Goal: Information Seeking & Learning: Learn about a topic

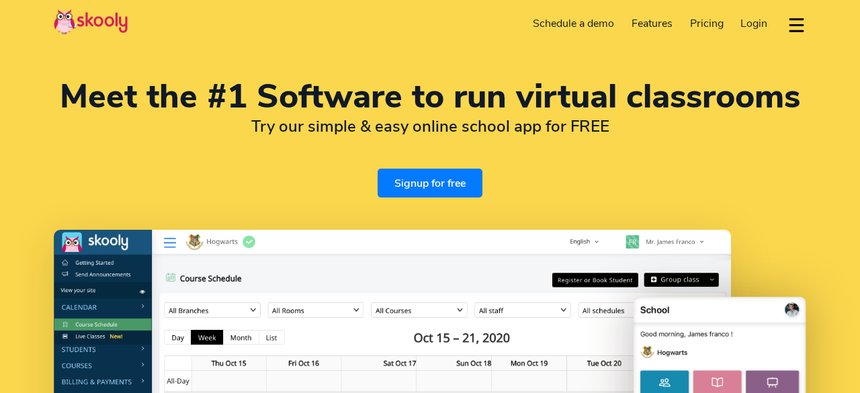
select select "en"
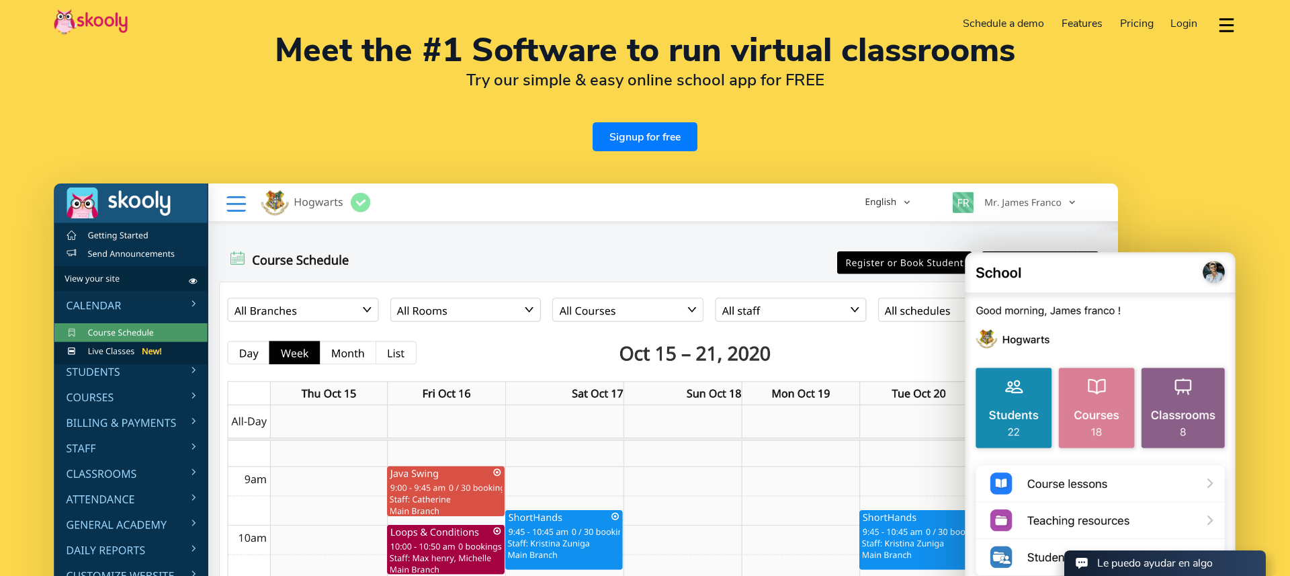
select select "54"
select select "[GEOGRAPHIC_DATA]"
select select "[GEOGRAPHIC_DATA]/[GEOGRAPHIC_DATA]/San_Luis"
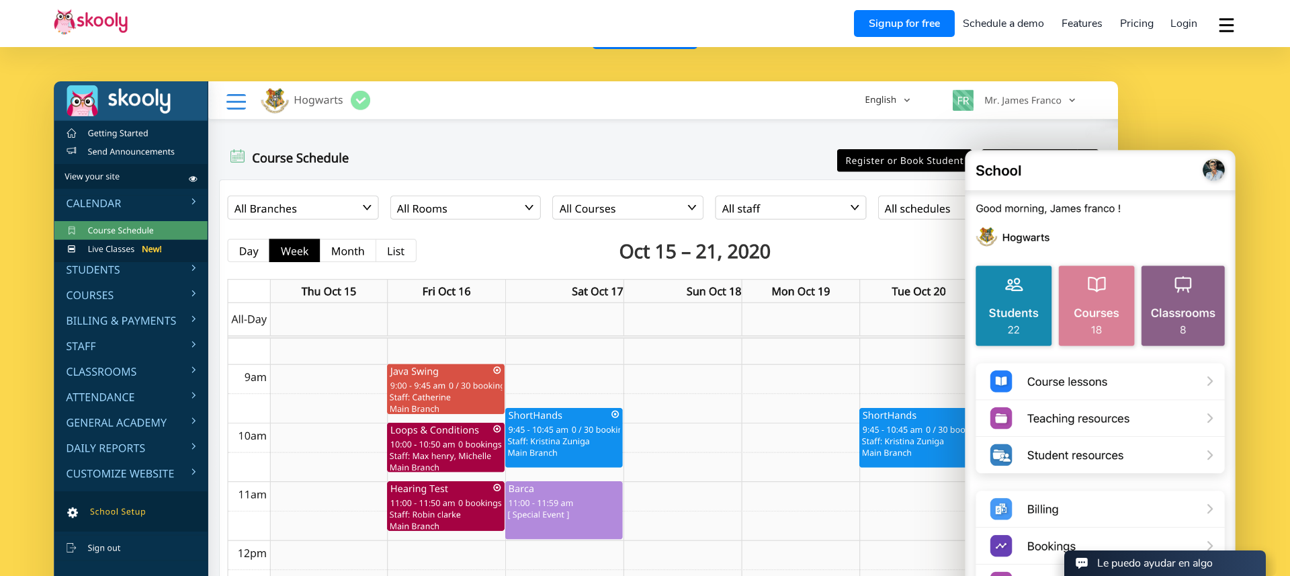
scroll to position [151, 0]
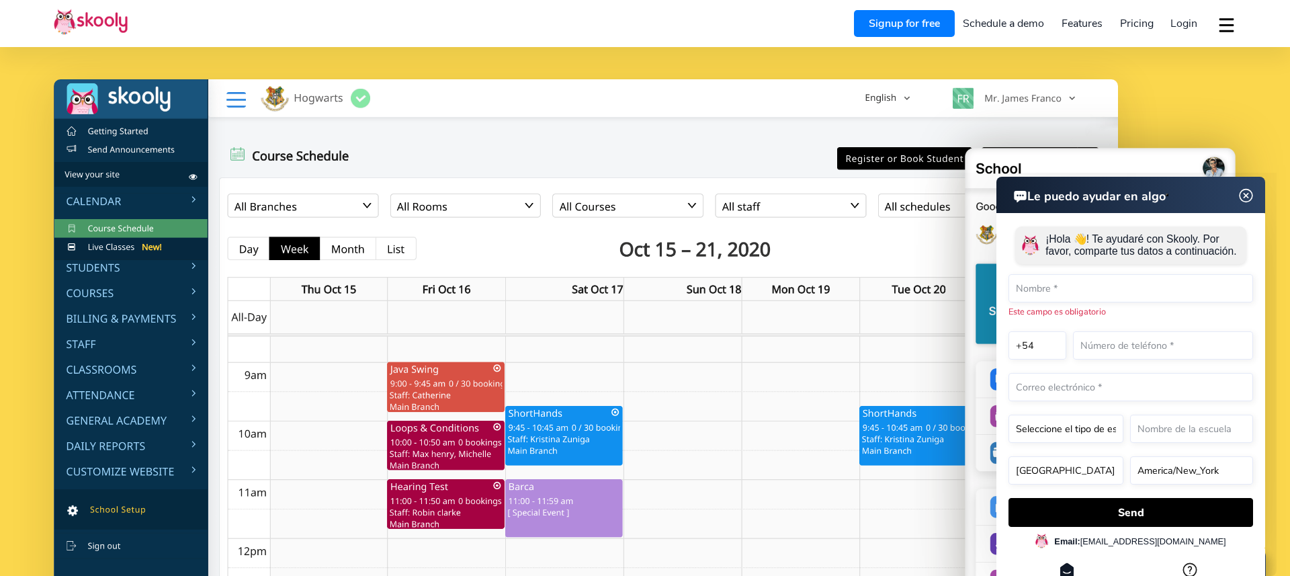
click at [859, 197] on img at bounding box center [1247, 195] width 26 height 17
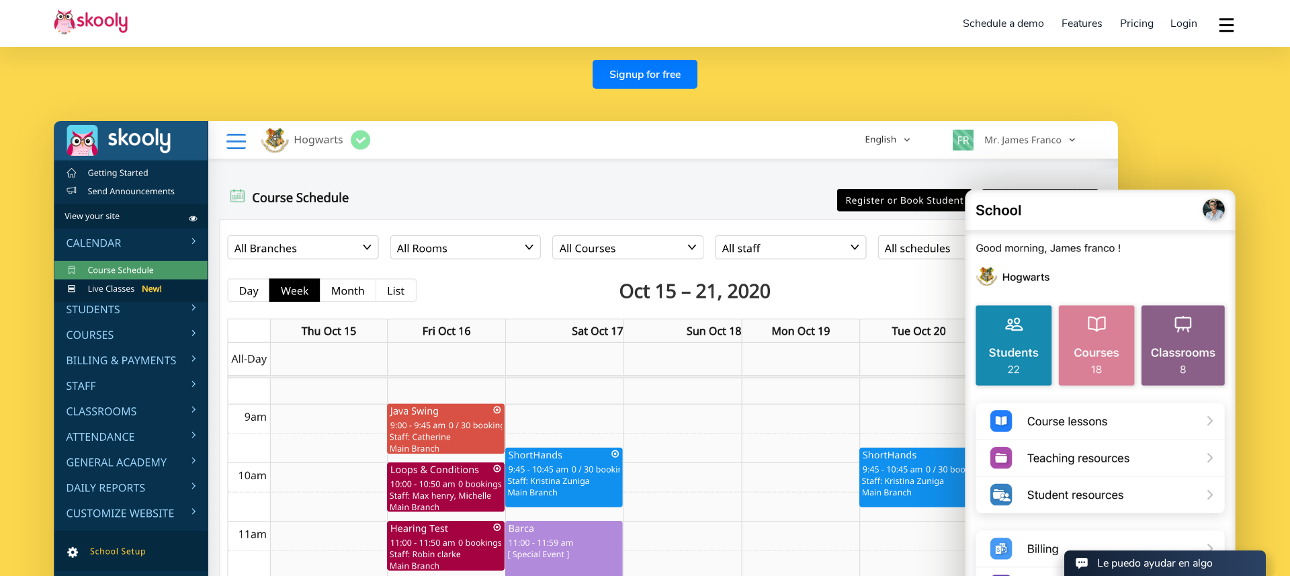
scroll to position [120, 0]
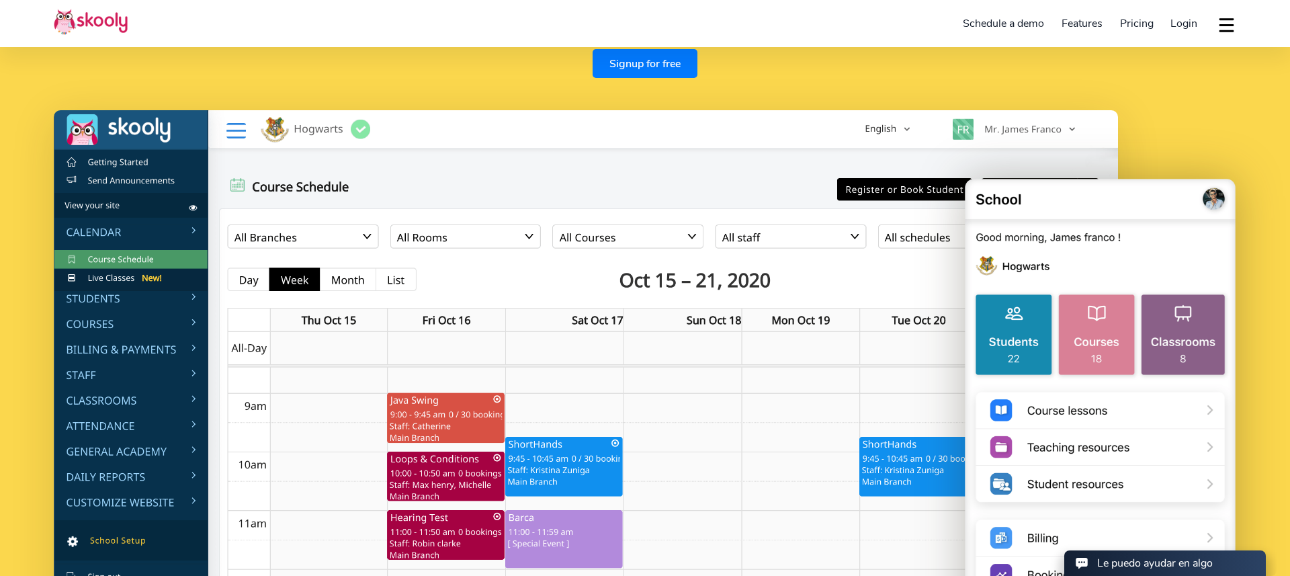
click at [859, 314] on img at bounding box center [1100, 449] width 272 height 548
click at [859, 217] on img at bounding box center [1100, 449] width 272 height 548
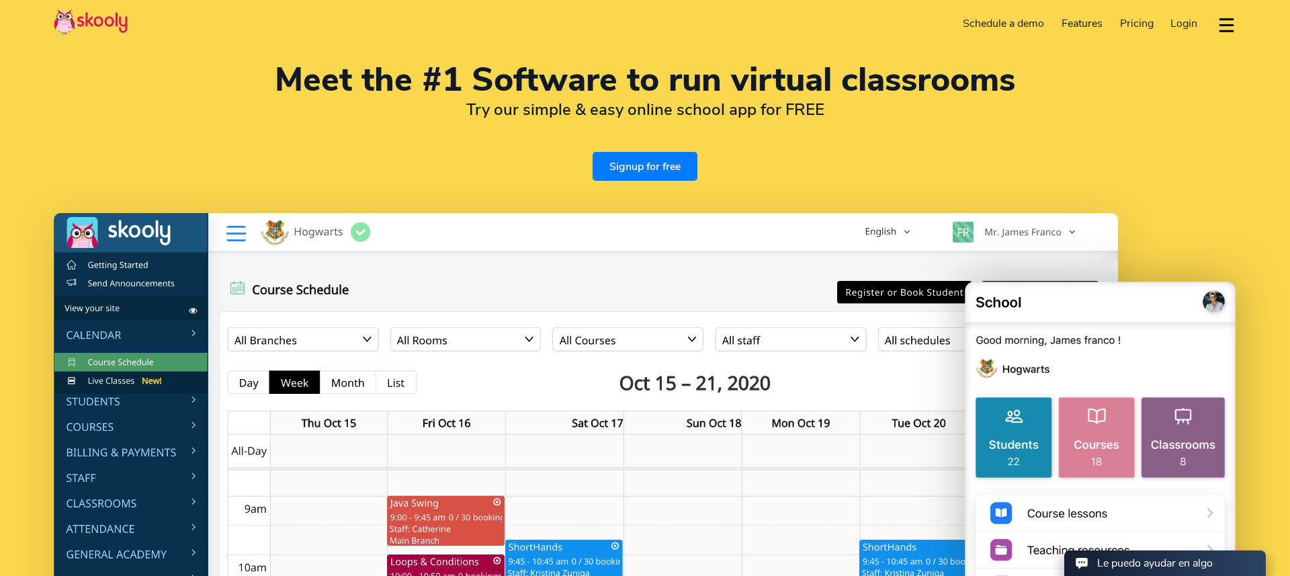
scroll to position [0, 0]
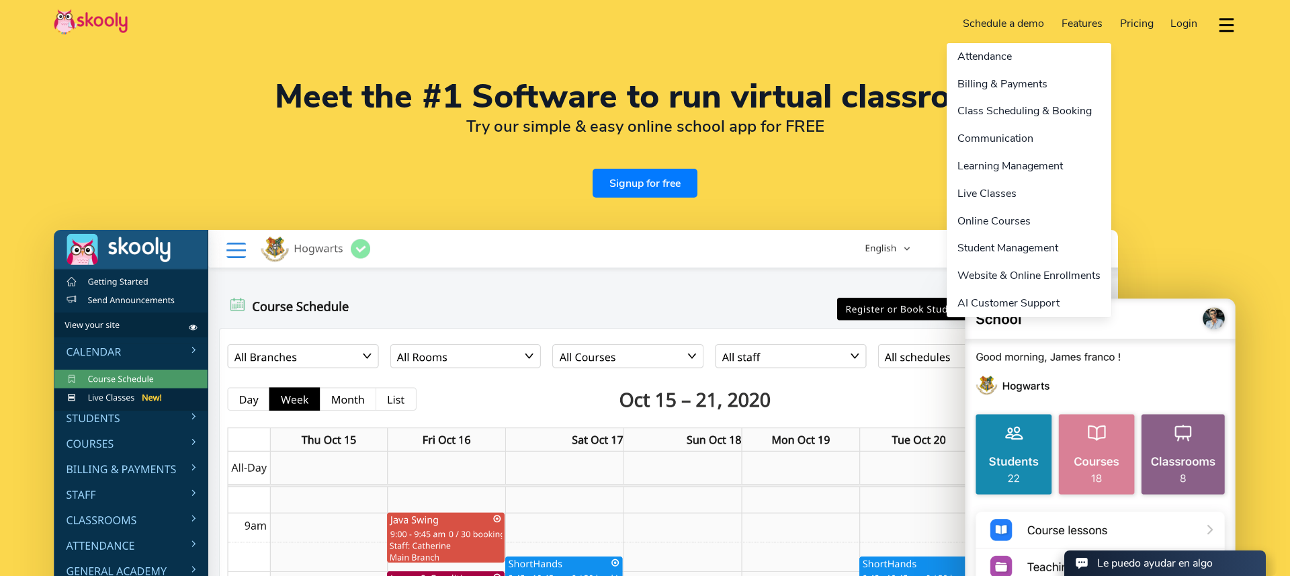
click at [859, 25] on link "Features" at bounding box center [1082, 24] width 58 height 22
click at [859, 58] on link "Attendance" at bounding box center [1029, 57] width 165 height 28
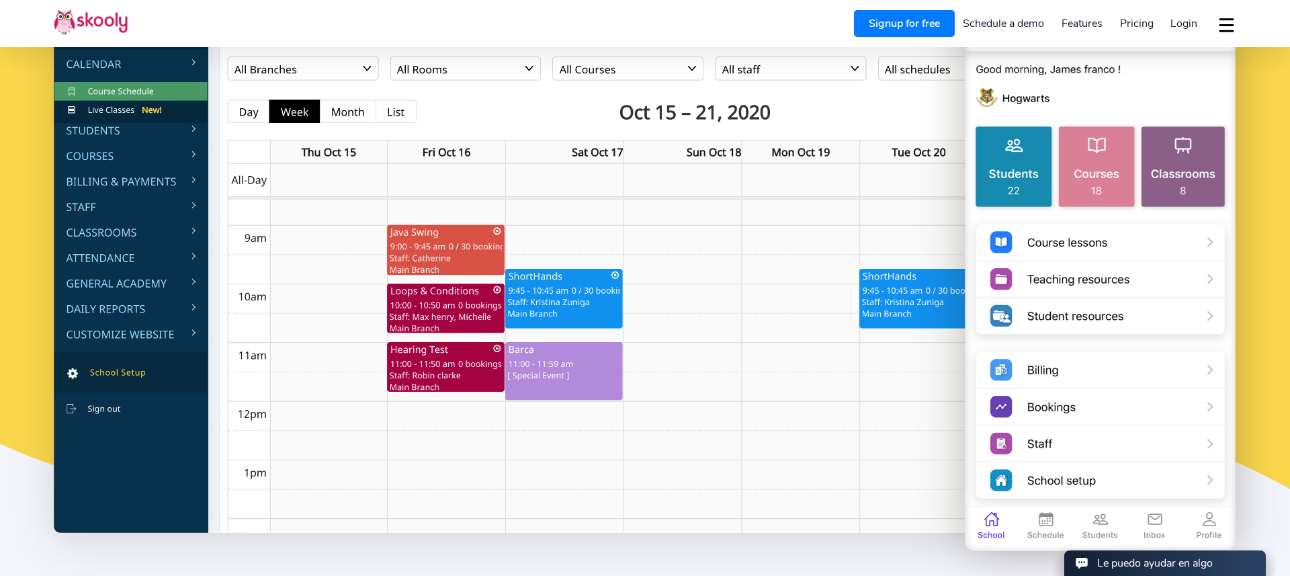
scroll to position [244, 0]
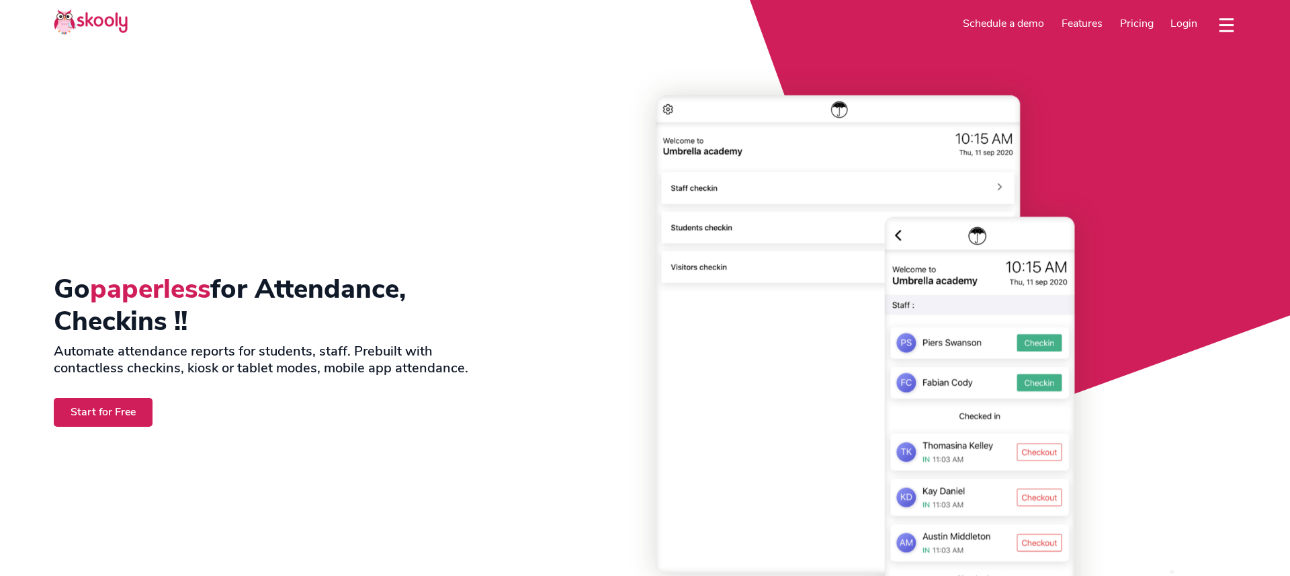
select select "en"
select select "54"
select select "[GEOGRAPHIC_DATA]"
select select "[GEOGRAPHIC_DATA]/[GEOGRAPHIC_DATA]/San_Luis"
